Goal: Go to known website: Access a specific website the user already knows

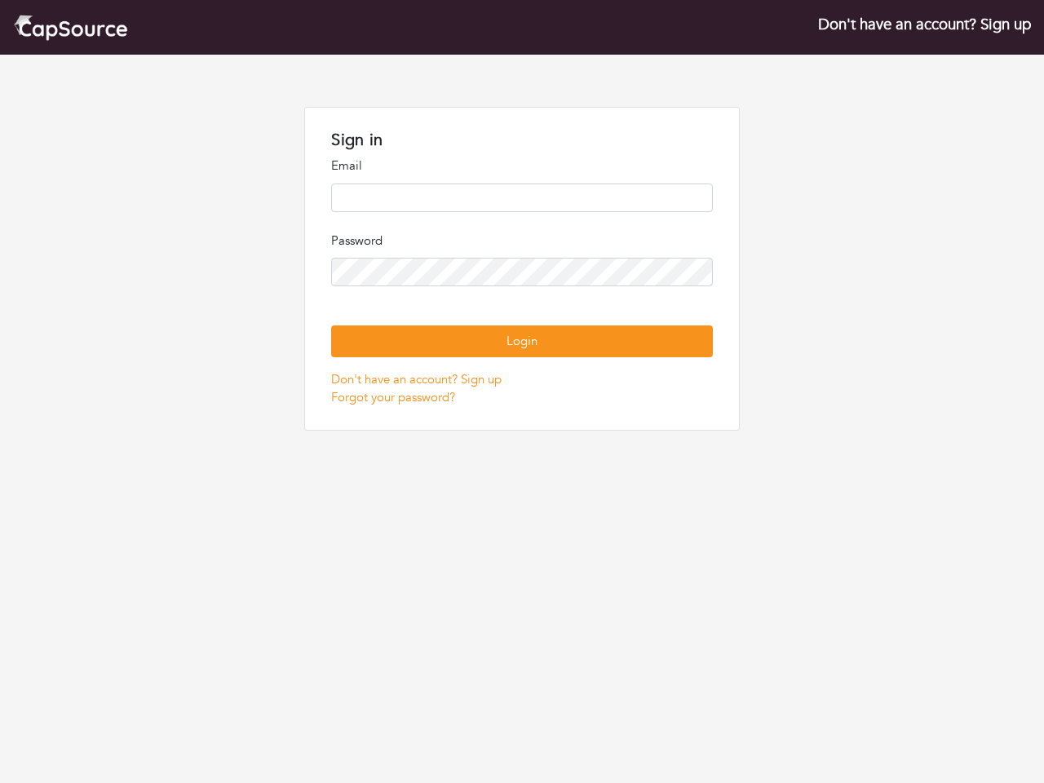
click at [522, 241] on p "Password" at bounding box center [521, 241] width 381 height 19
click at [521, 341] on button "Login" at bounding box center [521, 342] width 381 height 32
